Goal: Check status: Check status

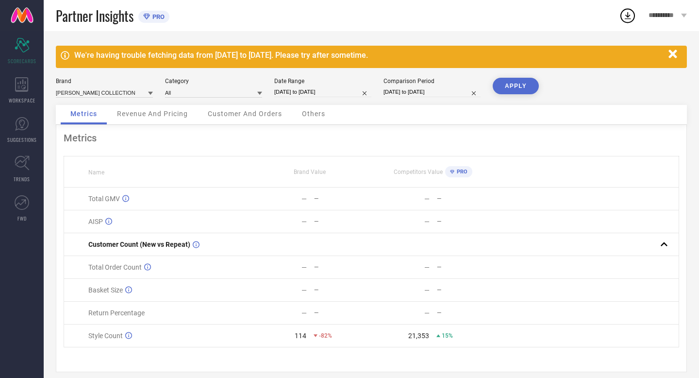
click at [341, 94] on input "[DATE] to [DATE]" at bounding box center [322, 92] width 97 height 10
select select "8"
select select "2025"
select select "9"
select select "2025"
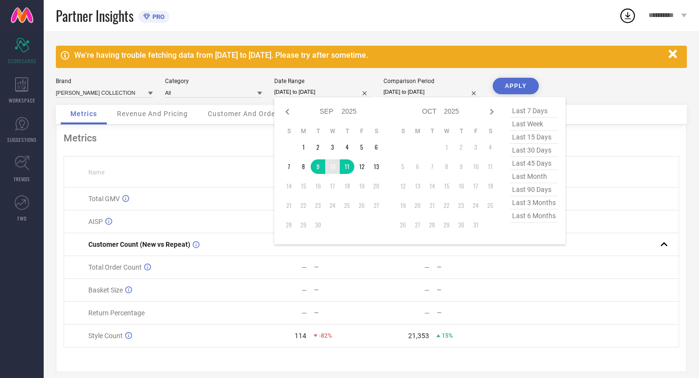
click at [333, 168] on td "10" at bounding box center [332, 166] width 15 height 15
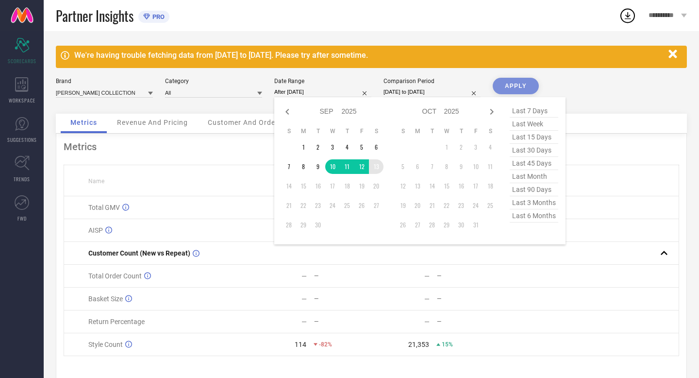
type input "10-09-2025 to 13-09-2025"
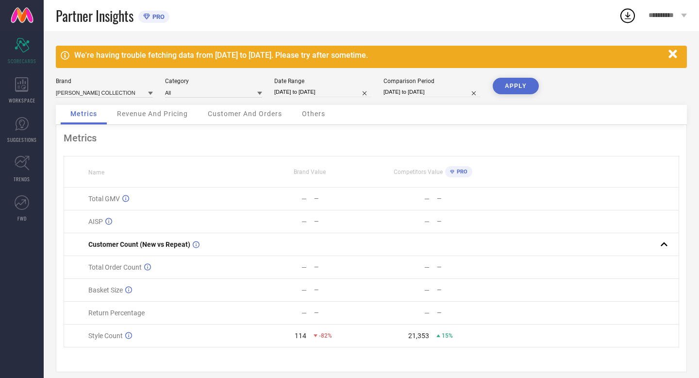
click at [447, 86] on div "Comparison Period 09-09-2024 to 11-09-2024" at bounding box center [432, 88] width 97 height 20
click at [447, 93] on input "[DATE] to [DATE]" at bounding box center [432, 92] width 97 height 10
select select "8"
select select "2024"
select select "9"
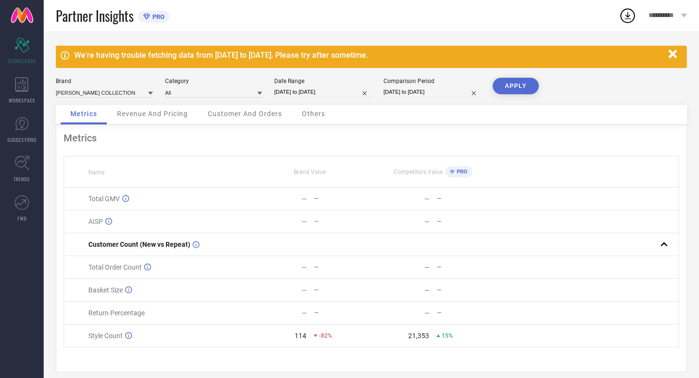
select select "2024"
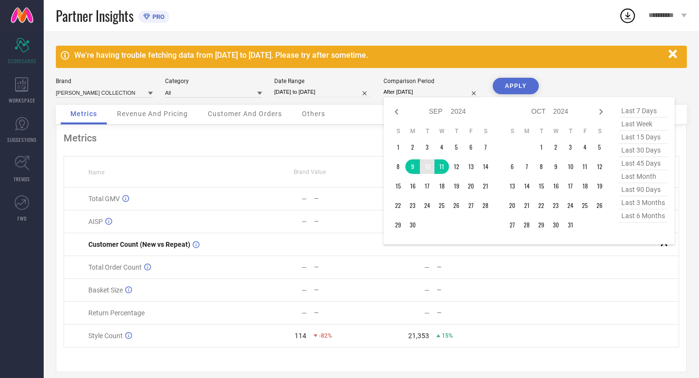
click at [429, 169] on td "10" at bounding box center [427, 166] width 15 height 15
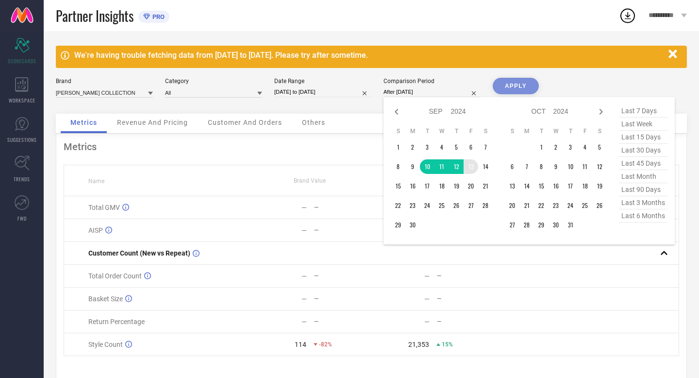
type input "10-09-2024 to 13-09-2024"
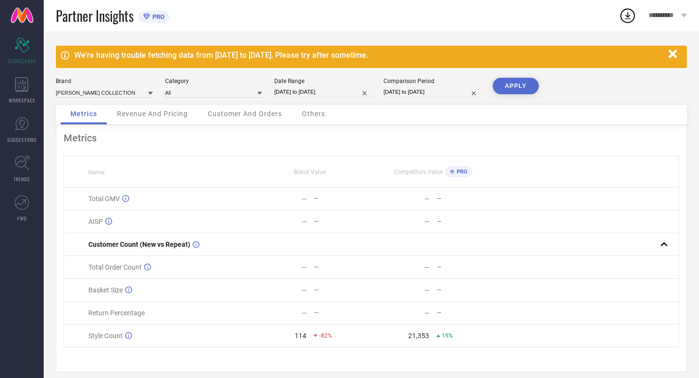
click at [519, 86] on button "APPLY" at bounding box center [516, 86] width 46 height 17
